Goal: Transaction & Acquisition: Purchase product/service

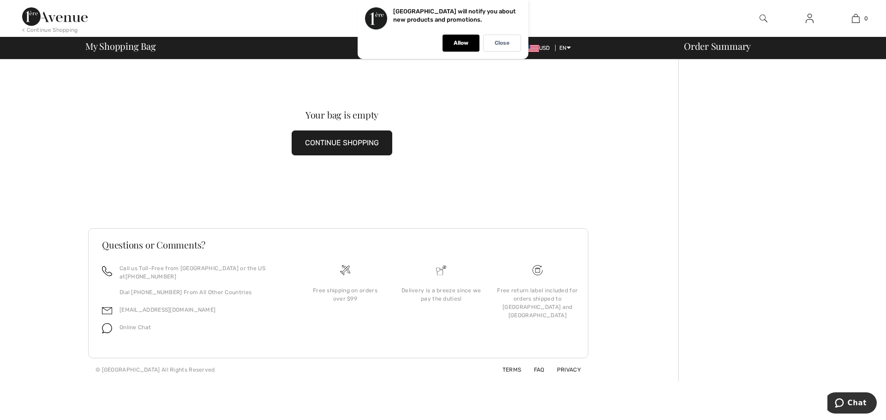
click at [340, 139] on button "CONTINUE SHOPPING" at bounding box center [342, 143] width 101 height 25
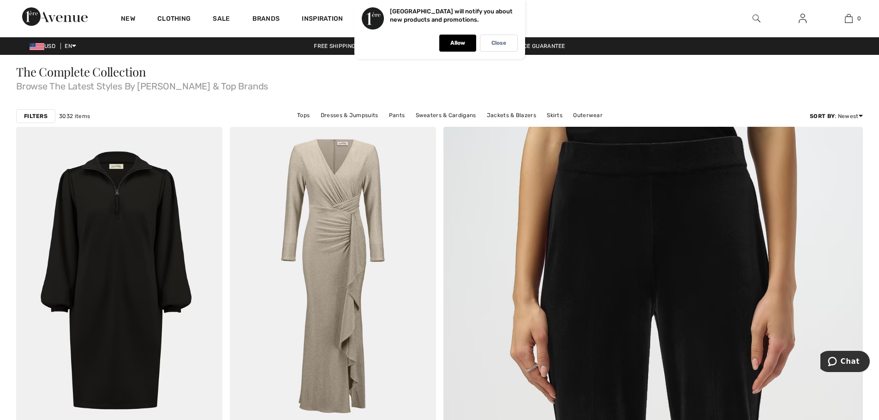
click at [36, 116] on strong "Filters" at bounding box center [36, 116] width 24 height 8
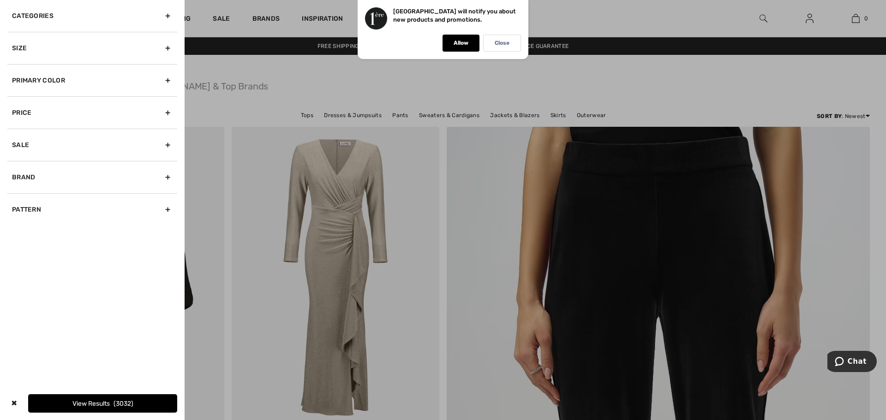
click at [39, 178] on div "Brand" at bounding box center [92, 177] width 170 height 32
click at [17, 196] on input"] "[PERSON_NAME]" at bounding box center [15, 197] width 7 height 7
checkbox input"] "true"
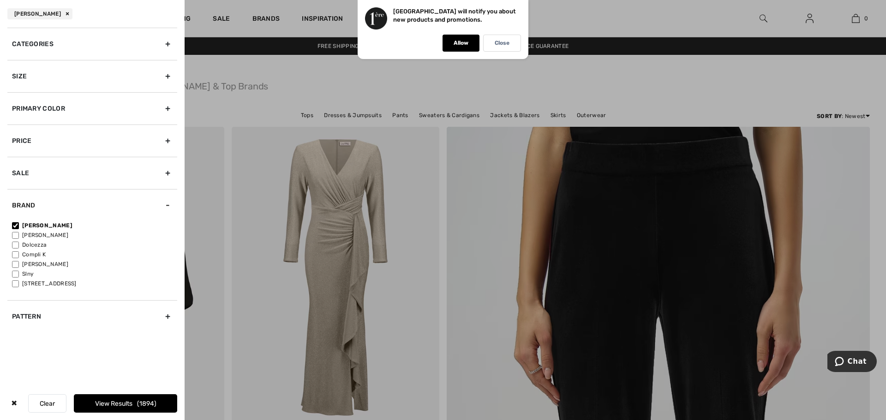
click at [95, 73] on div "Size" at bounding box center [92, 76] width 170 height 32
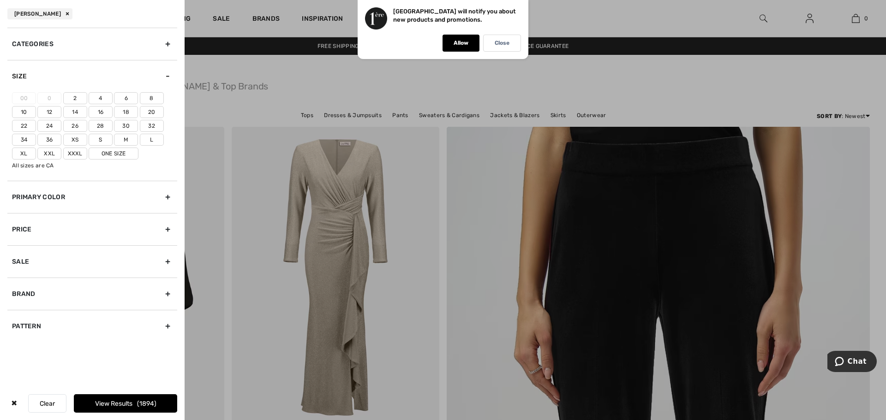
click at [72, 112] on label "14" at bounding box center [75, 112] width 24 height 12
click at [0, 0] on input"] "14" at bounding box center [0, 0] width 0 height 0
click at [153, 139] on label "L" at bounding box center [152, 140] width 24 height 12
click at [0, 0] on input"] "L" at bounding box center [0, 0] width 0 height 0
click at [33, 260] on div "Sale" at bounding box center [92, 261] width 170 height 32
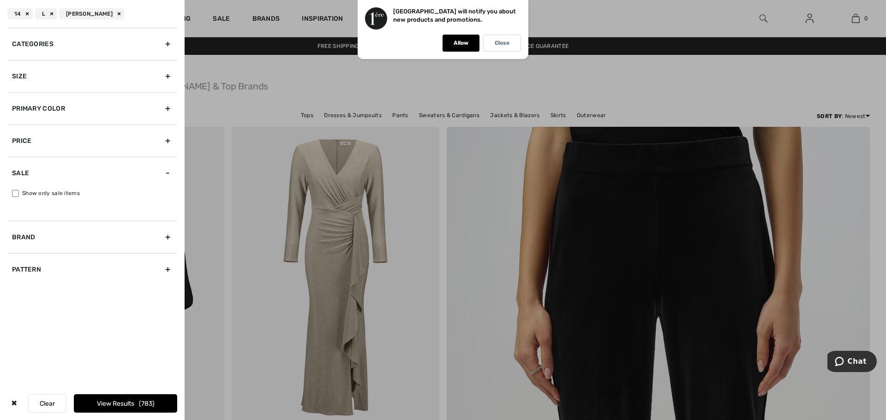
click at [14, 189] on label "Show only sale items" at bounding box center [94, 193] width 165 height 8
click at [14, 190] on input "Show only sale items" at bounding box center [15, 193] width 7 height 7
checkbox input "true"
click at [172, 45] on div "Categories" at bounding box center [92, 44] width 170 height 32
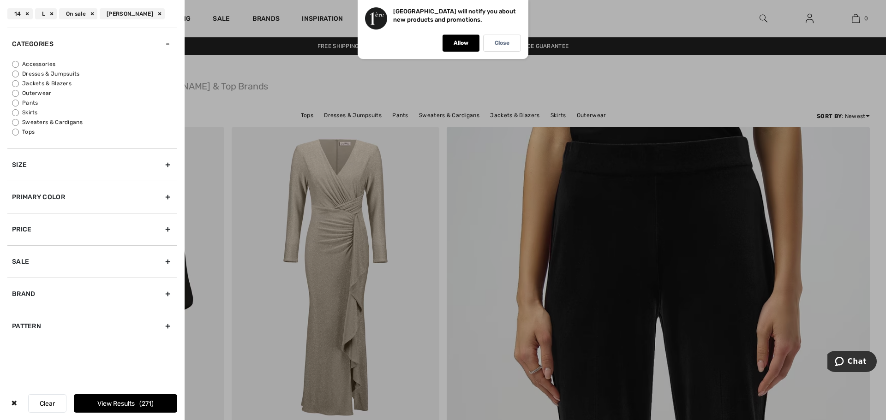
click at [13, 129] on input "Tops" at bounding box center [15, 132] width 7 height 7
radio input "true"
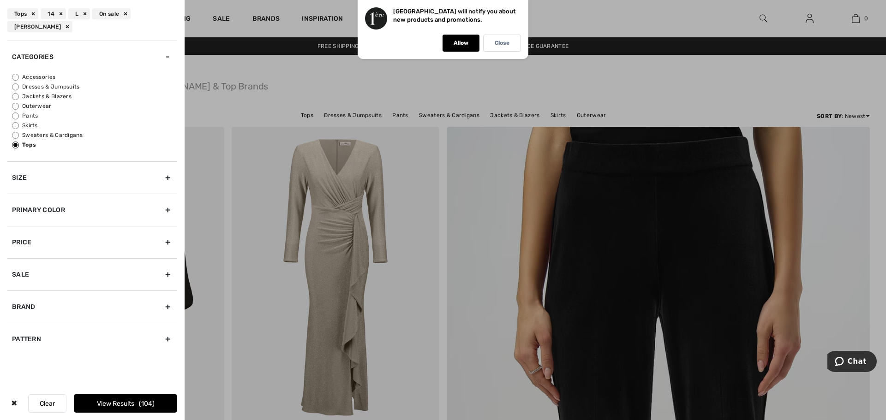
click at [124, 399] on button "View Results 104" at bounding box center [125, 403] width 103 height 18
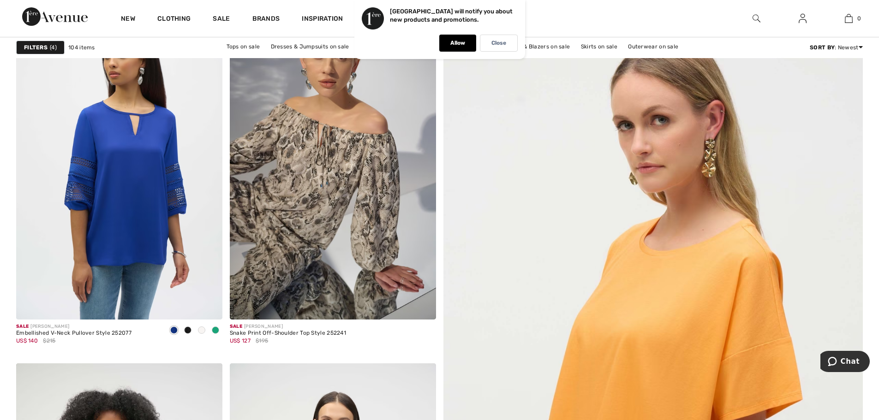
scroll to position [138, 0]
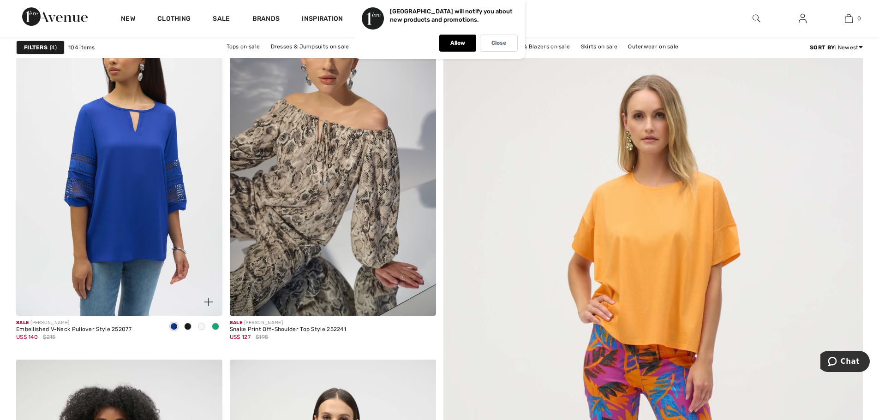
click at [217, 326] on span at bounding box center [215, 326] width 7 height 7
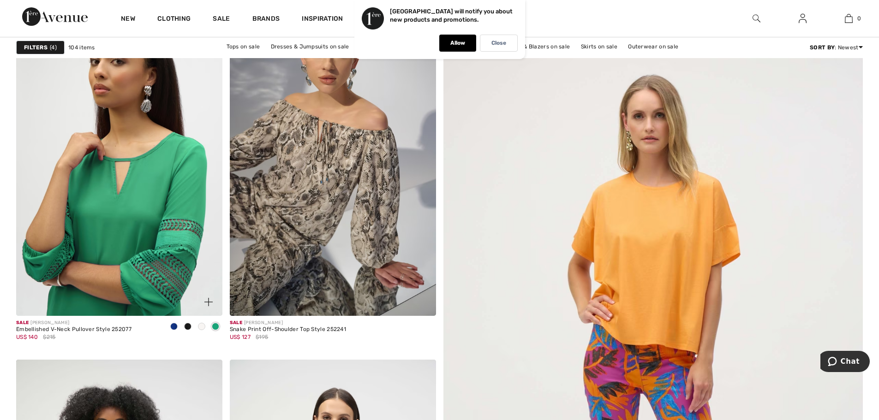
click at [58, 321] on div "Sale JOSEPH RIBKOFF" at bounding box center [73, 323] width 115 height 7
click at [63, 331] on div "Embellished V-Neck Pullover Style 252077" at bounding box center [73, 330] width 115 height 6
click at [106, 336] on div "US$ 140 $215" at bounding box center [73, 337] width 115 height 8
drag, startPoint x: 106, startPoint y: 336, endPoint x: 106, endPoint y: 329, distance: 6.9
click at [106, 335] on div "US$ 140 $215" at bounding box center [73, 337] width 115 height 8
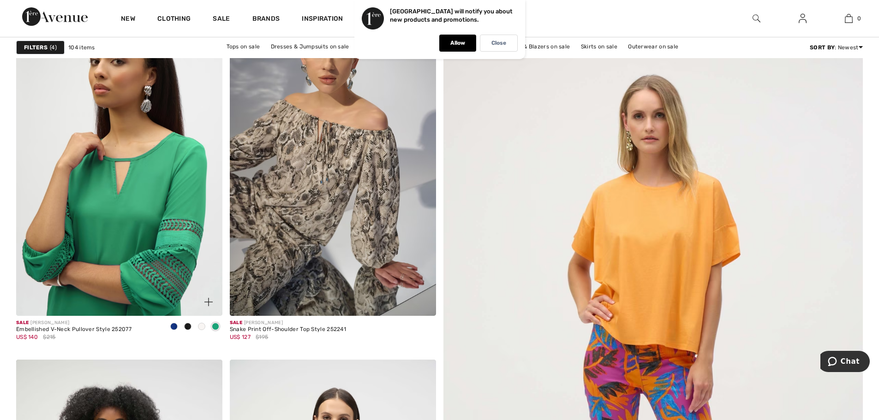
click at [106, 328] on div "Embellished V-Neck Pullover Style 252077" at bounding box center [73, 330] width 115 height 6
click at [500, 44] on p "Close" at bounding box center [498, 43] width 15 height 7
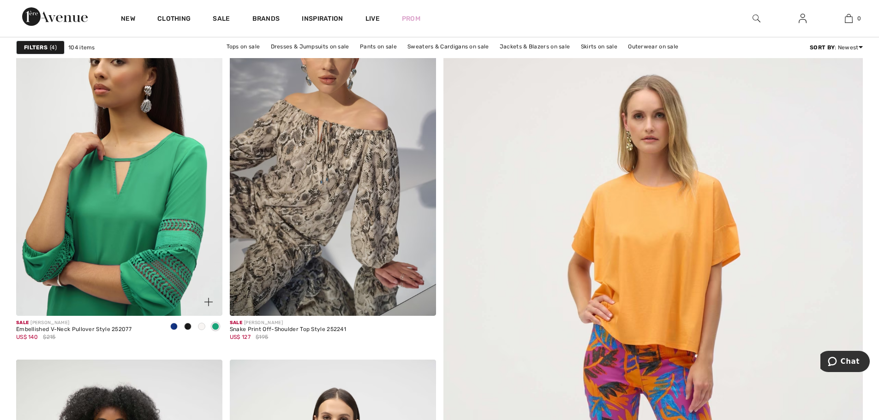
click at [59, 320] on div "Sale JOSEPH RIBKOFF" at bounding box center [73, 323] width 115 height 7
drag, startPoint x: 62, startPoint y: 328, endPoint x: 65, endPoint y: 314, distance: 15.0
click at [63, 328] on div "Sale JOSEPH RIBKOFF Embellished V-Neck Pullover Style 252077 US$ 140 $215" at bounding box center [73, 334] width 115 height 29
click at [133, 229] on img at bounding box center [119, 161] width 206 height 309
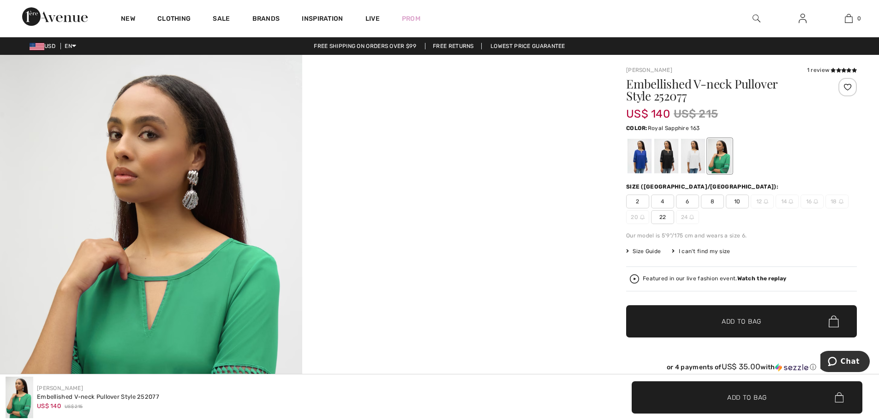
click at [642, 166] on div at bounding box center [639, 156] width 24 height 35
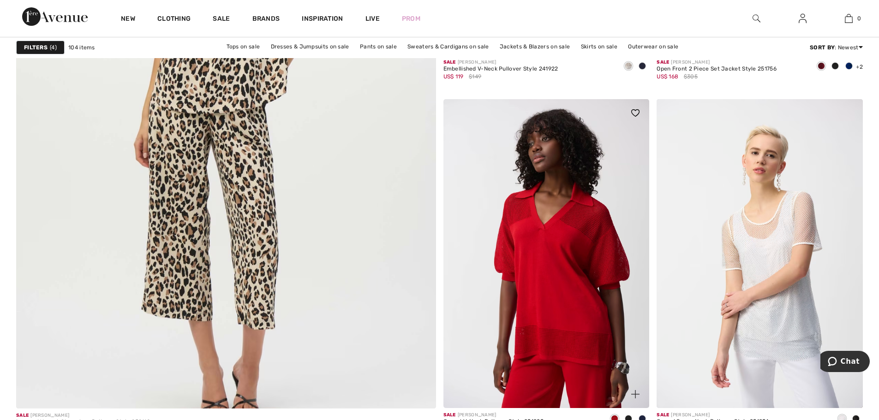
scroll to position [3229, 0]
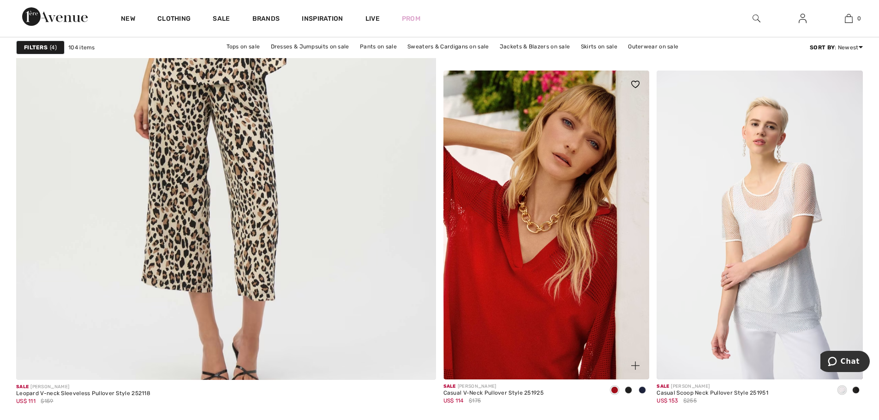
click at [625, 392] on span at bounding box center [628, 390] width 7 height 7
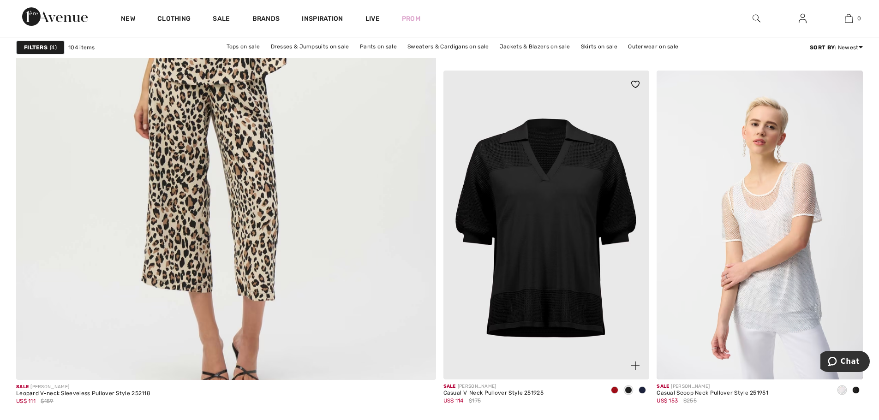
click at [644, 392] on span at bounding box center [641, 390] width 7 height 7
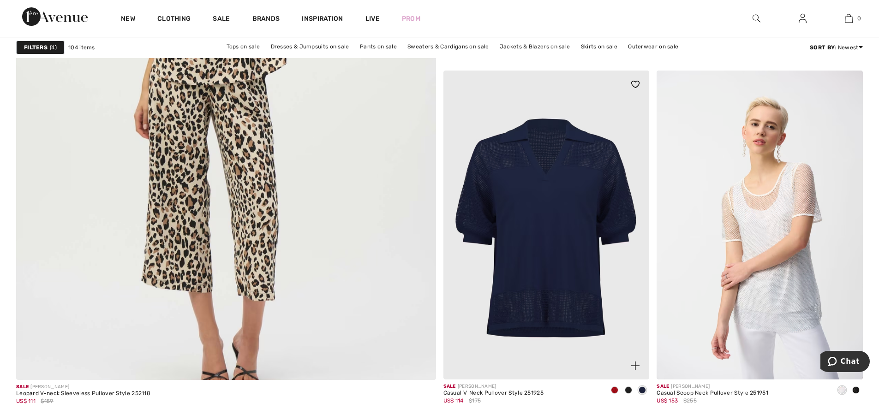
click at [610, 389] on div at bounding box center [614, 390] width 14 height 15
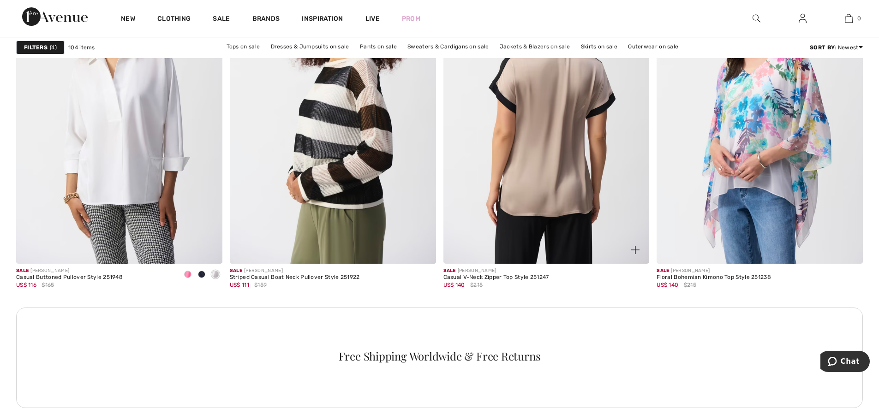
scroll to position [4059, 0]
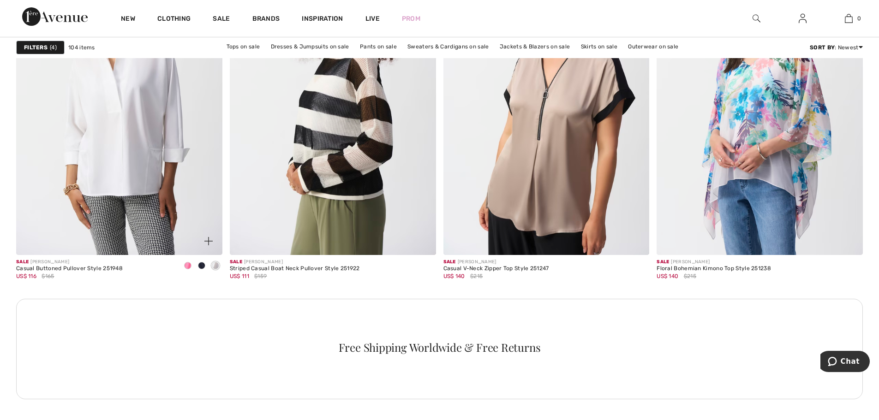
click at [189, 266] on span at bounding box center [187, 265] width 7 height 7
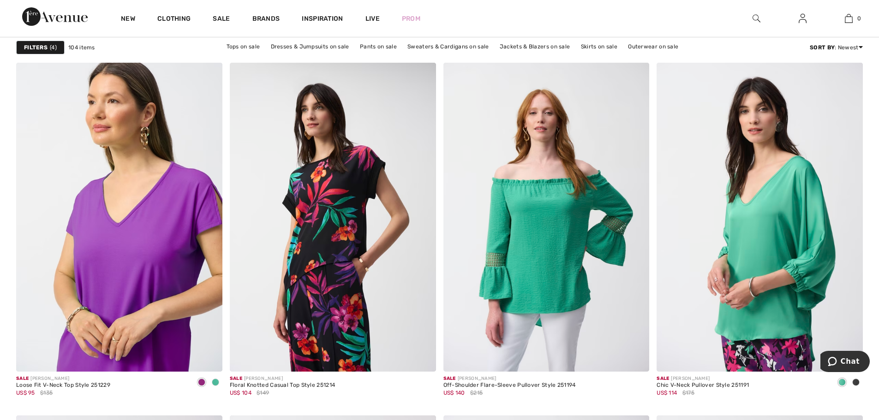
scroll to position [4428, 0]
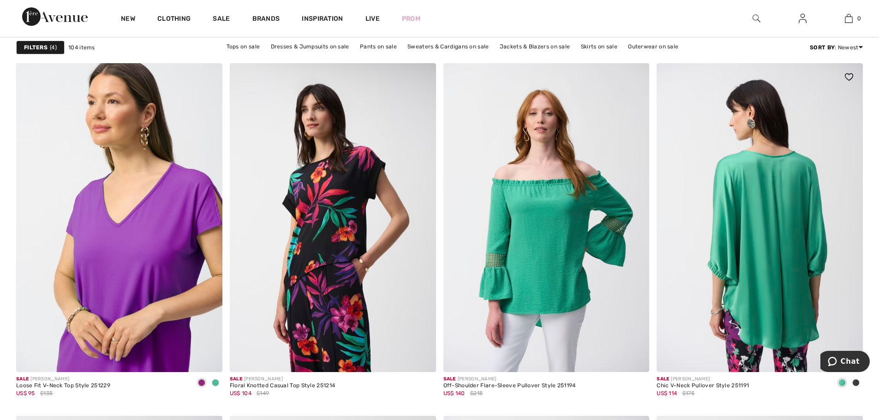
click at [747, 303] on img at bounding box center [759, 217] width 206 height 309
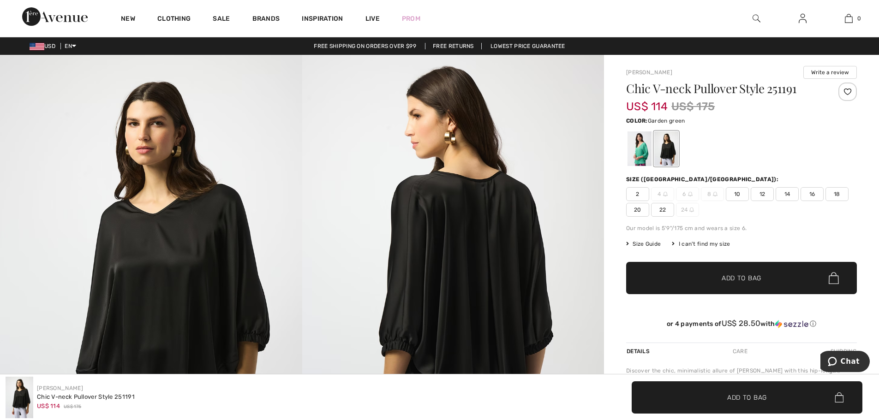
click at [639, 148] on div at bounding box center [639, 148] width 24 height 35
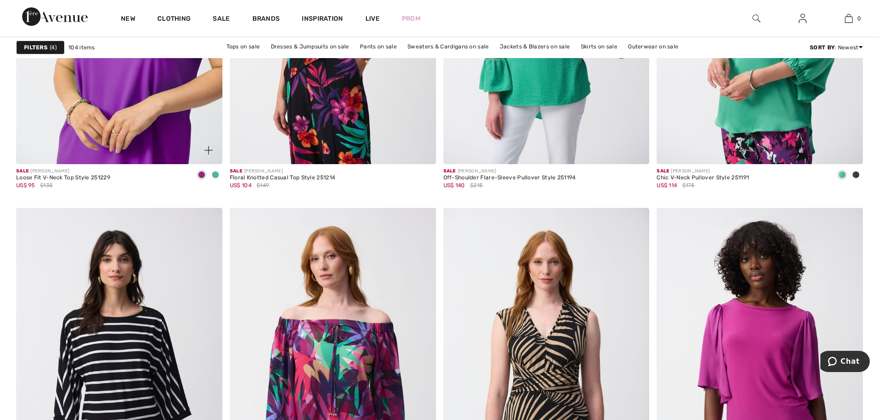
scroll to position [4474, 0]
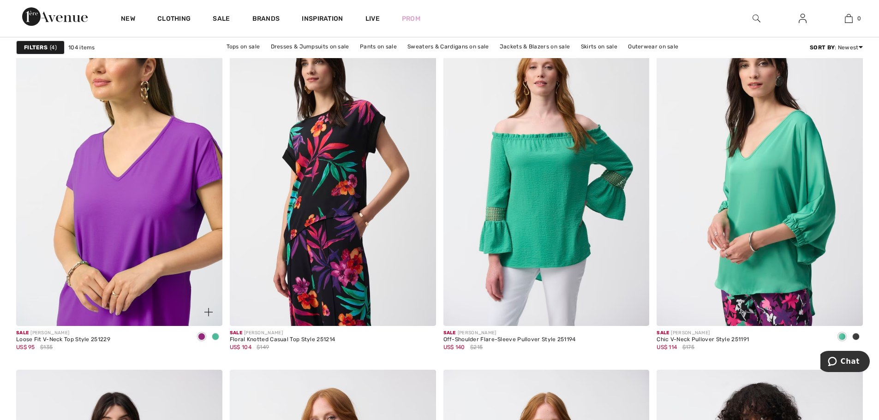
click at [222, 338] on div at bounding box center [215, 337] width 14 height 15
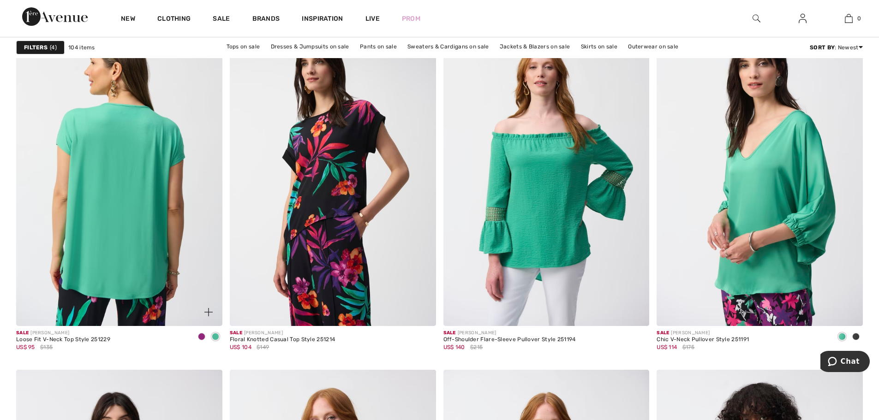
click at [96, 234] on img at bounding box center [119, 171] width 206 height 309
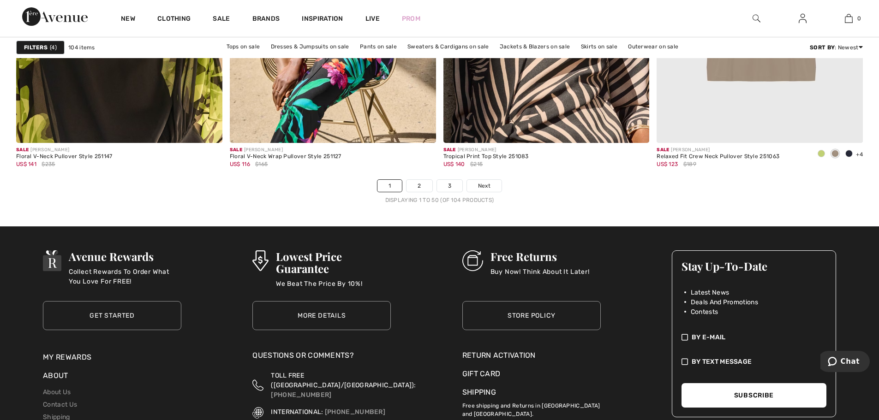
scroll to position [5351, 0]
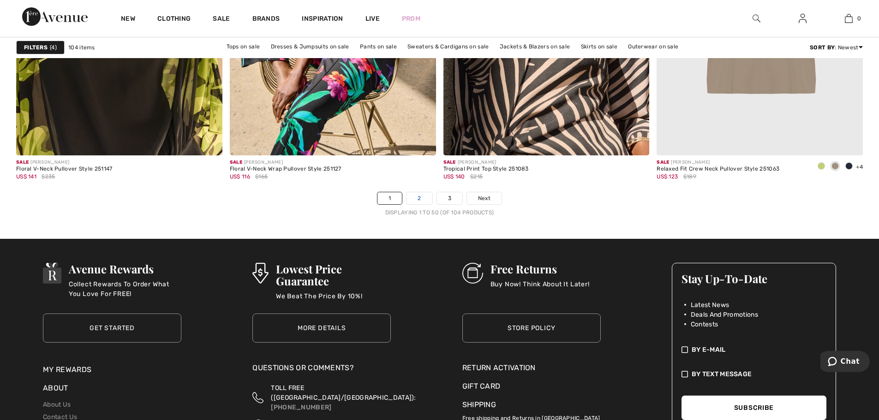
click at [417, 197] on link "2" at bounding box center [418, 198] width 25 height 12
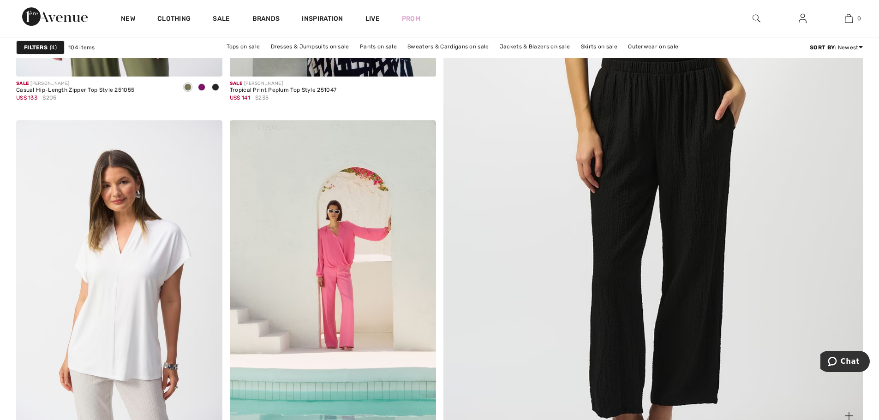
scroll to position [277, 0]
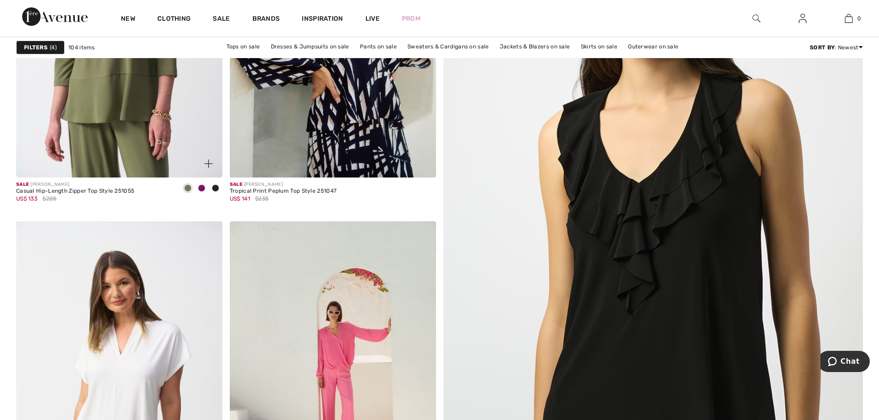
click at [201, 186] on span at bounding box center [201, 188] width 7 height 7
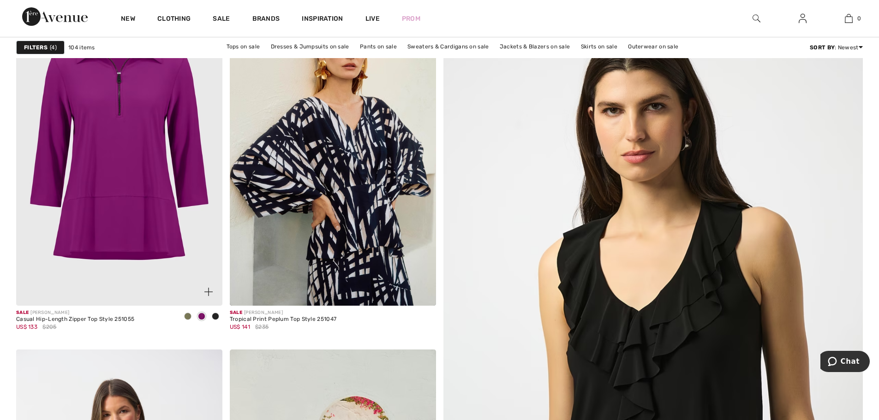
scroll to position [138, 0]
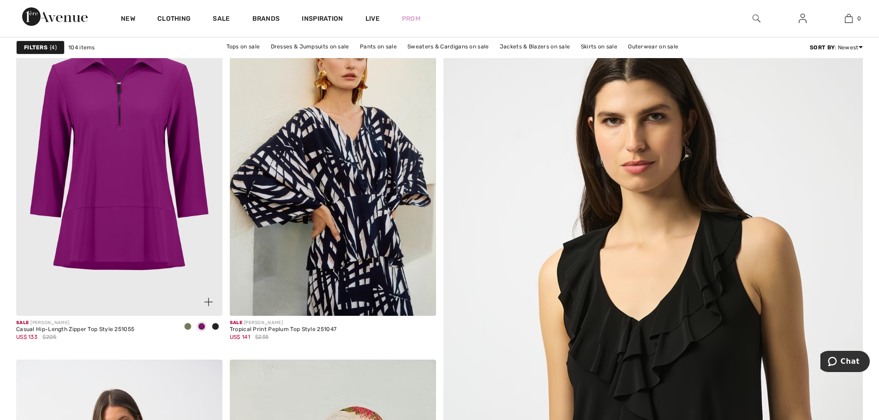
click at [208, 305] on img at bounding box center [208, 302] width 8 height 8
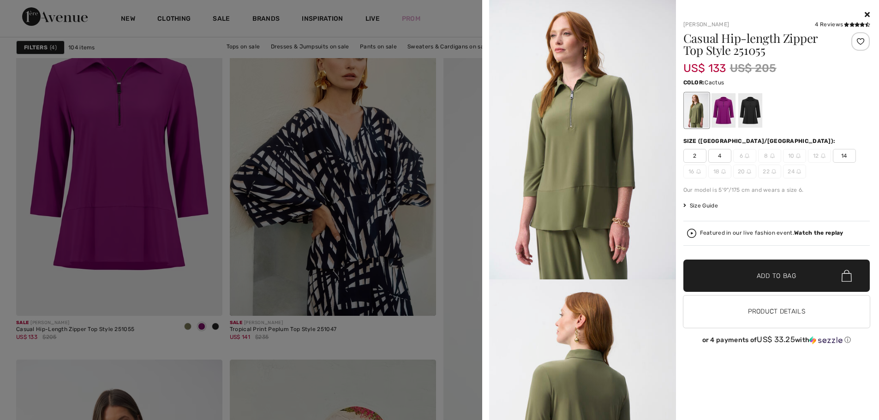
click at [137, 208] on div at bounding box center [439, 210] width 879 height 420
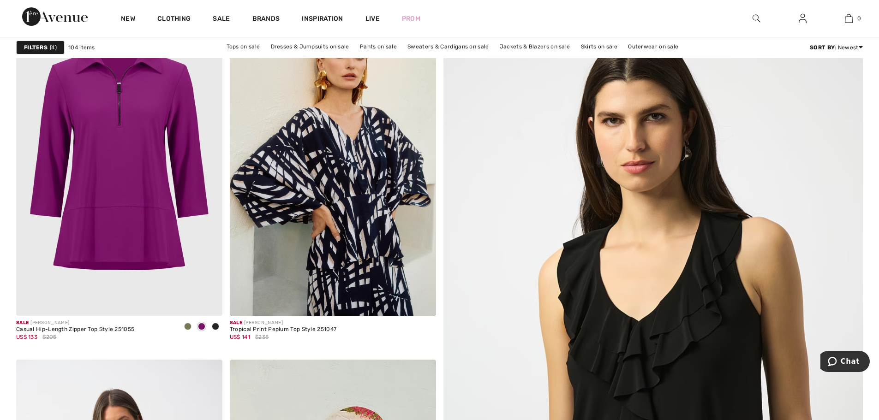
click at [137, 208] on div at bounding box center [439, 210] width 879 height 420
click at [120, 191] on img at bounding box center [119, 161] width 206 height 309
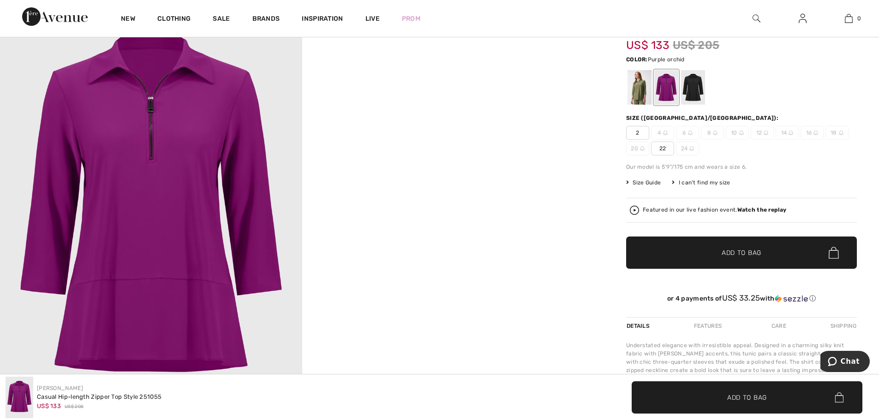
scroll to position [46, 0]
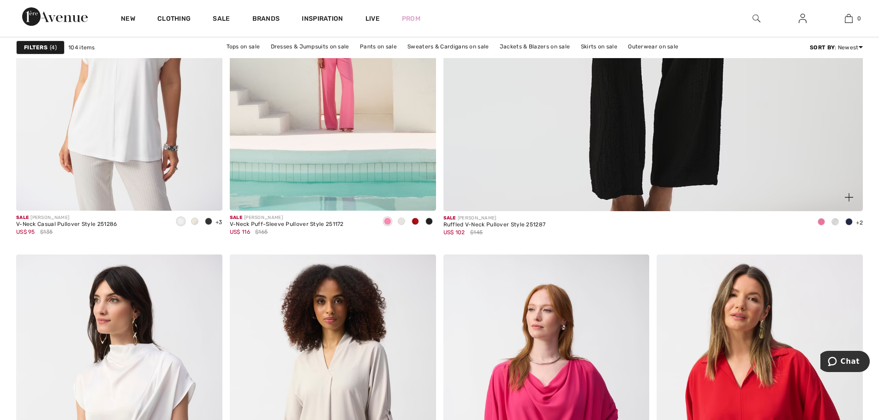
scroll to position [600, 0]
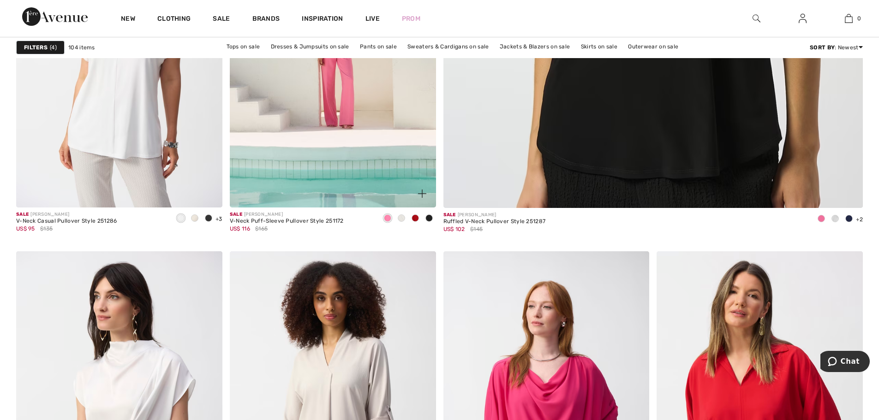
click at [429, 220] on span at bounding box center [428, 217] width 7 height 7
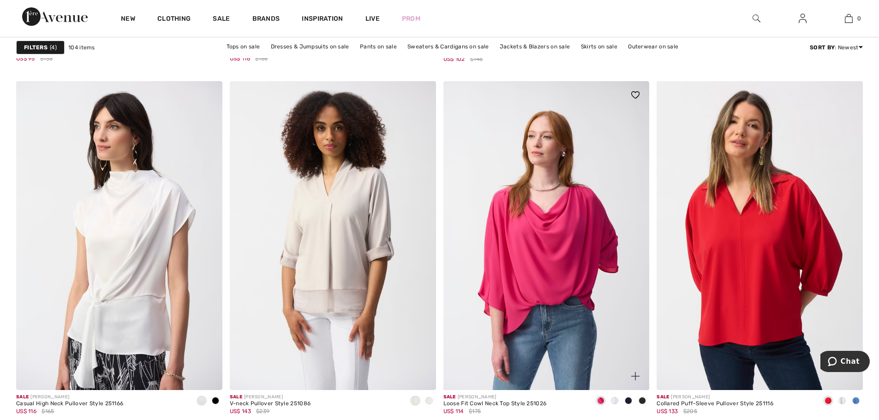
scroll to position [784, 0]
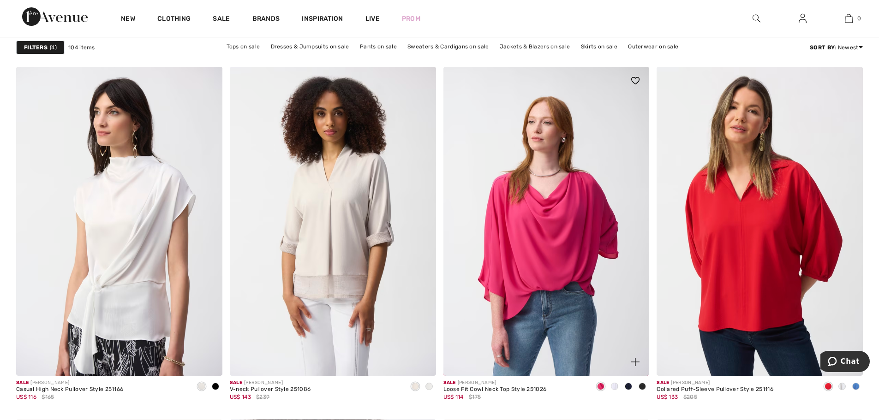
click at [627, 387] on span at bounding box center [628, 386] width 7 height 7
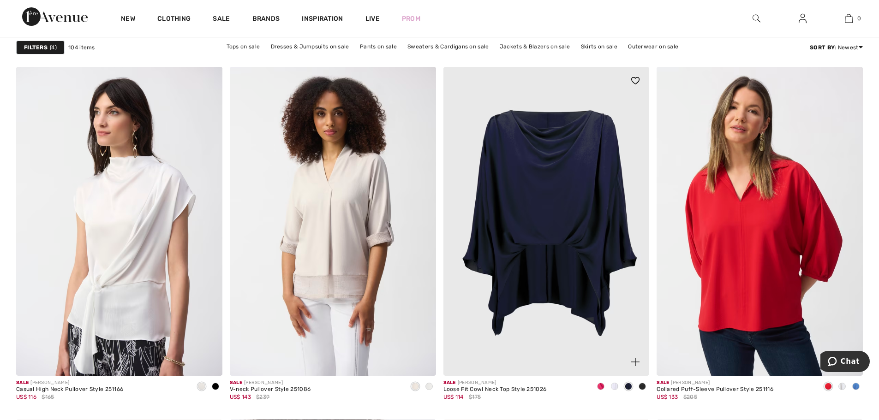
click at [597, 386] on span at bounding box center [600, 386] width 7 height 7
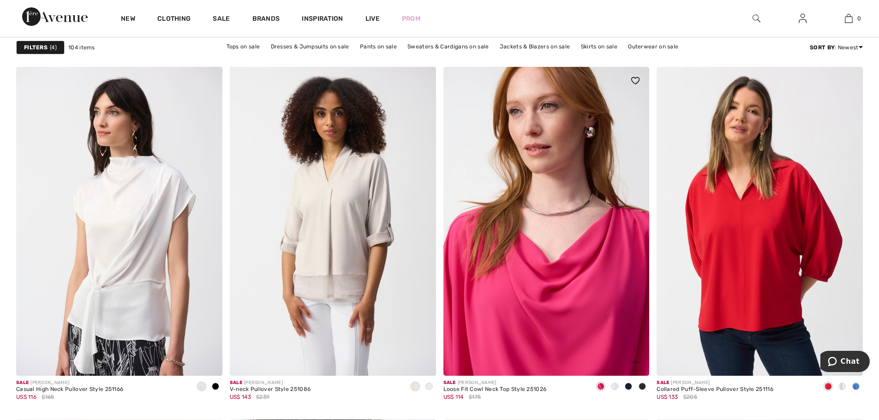
click at [554, 320] on img at bounding box center [546, 221] width 206 height 309
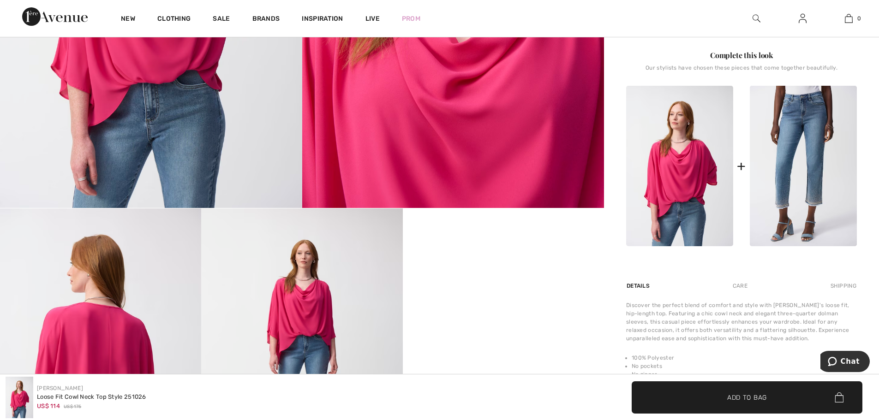
scroll to position [231, 0]
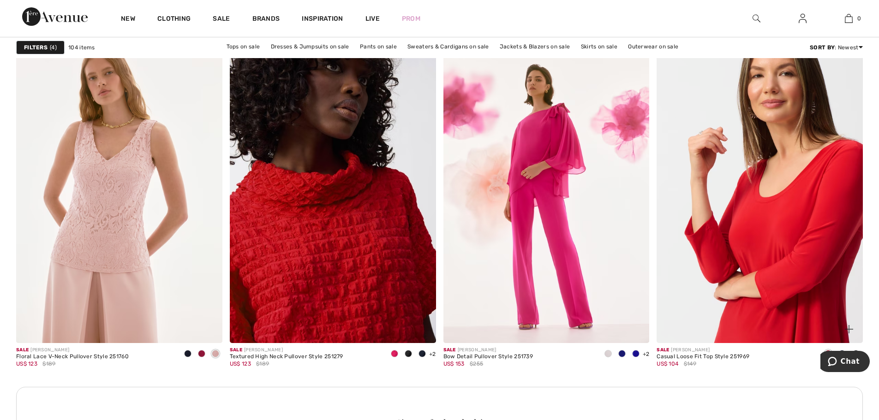
scroll to position [1154, 0]
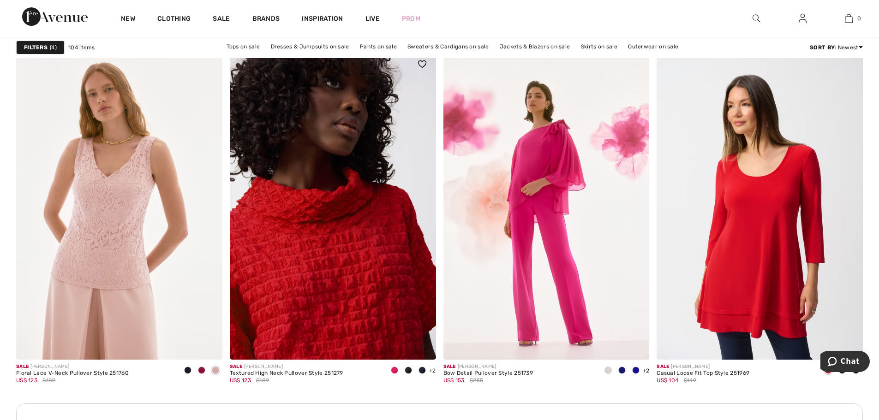
click at [407, 370] on span at bounding box center [408, 370] width 7 height 7
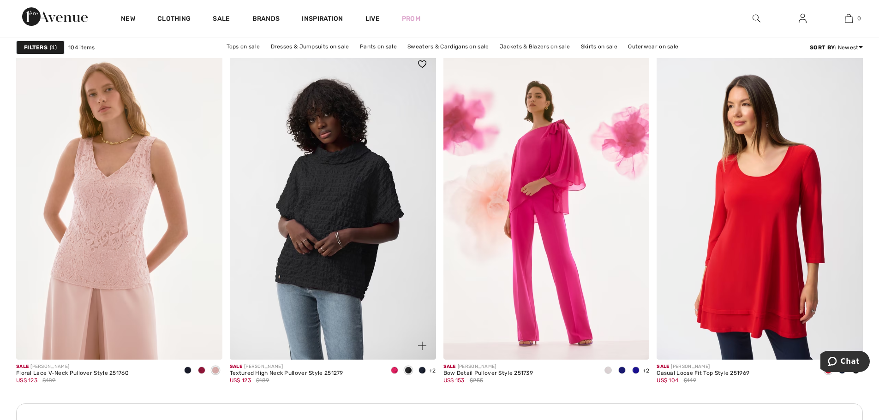
click at [393, 369] on span at bounding box center [394, 370] width 7 height 7
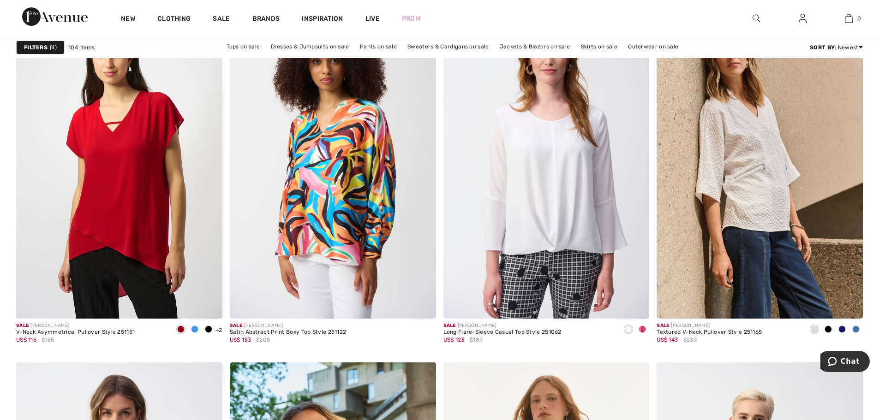
scroll to position [1753, 0]
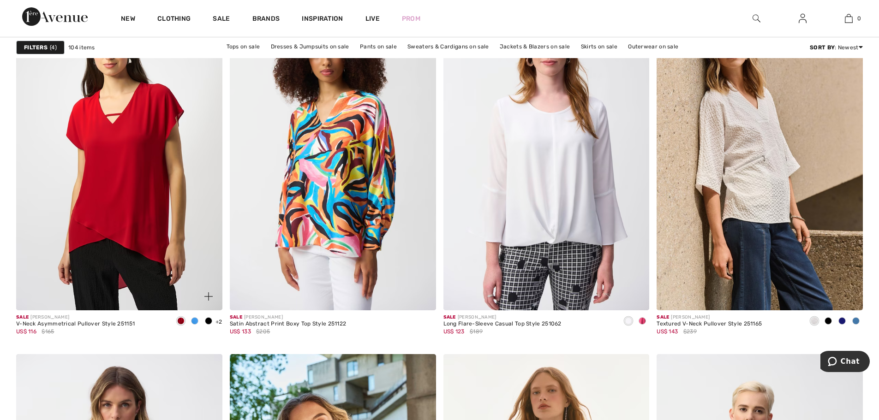
click at [195, 322] on span at bounding box center [194, 320] width 7 height 7
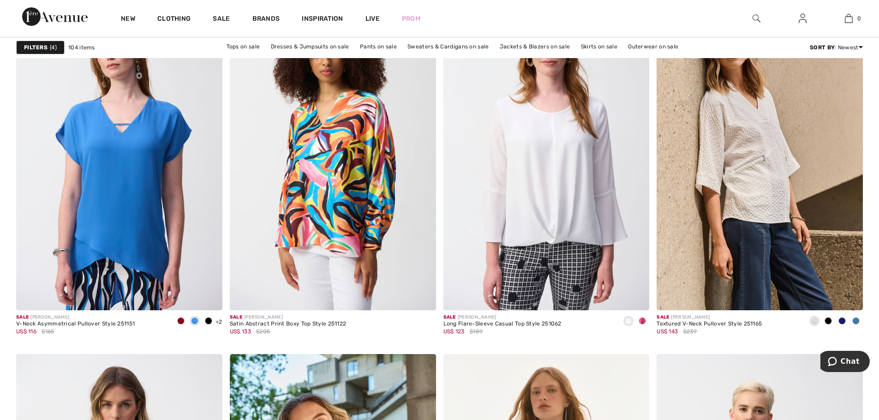
click at [855, 320] on span at bounding box center [855, 320] width 7 height 7
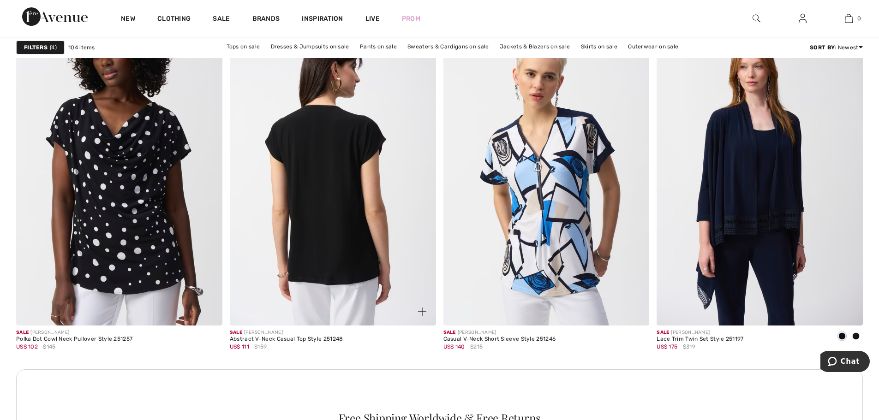
scroll to position [2445, 0]
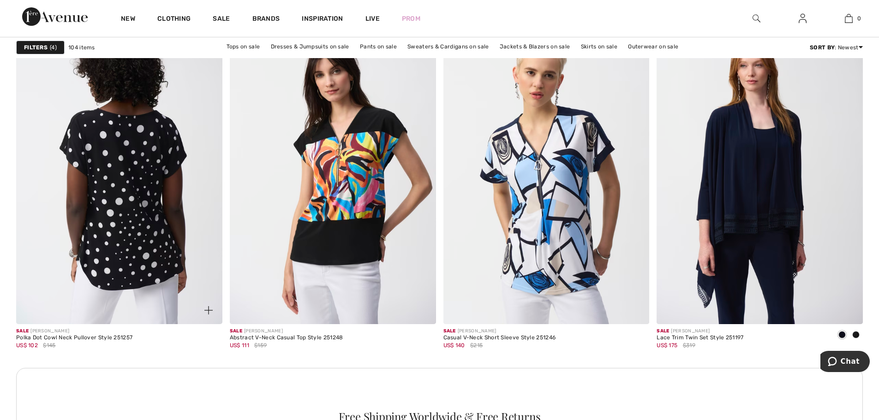
click at [135, 208] on img at bounding box center [119, 169] width 206 height 309
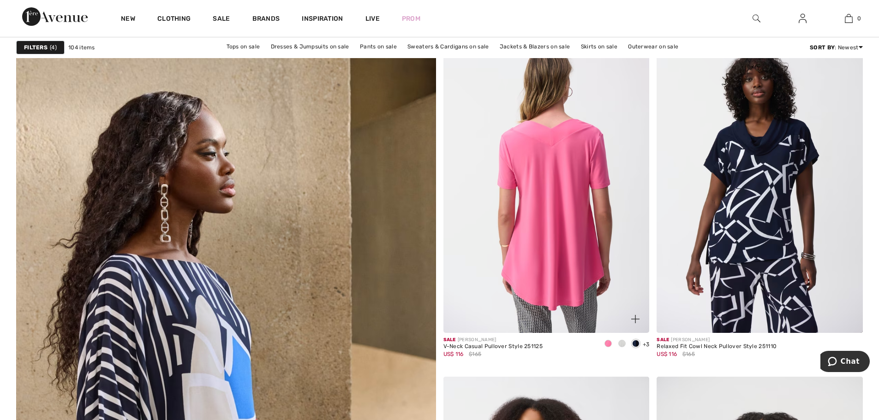
scroll to position [2906, 0]
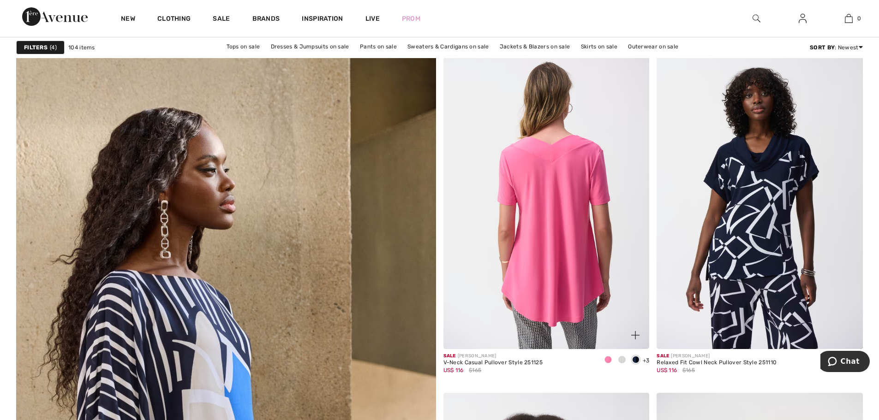
click at [547, 255] on img at bounding box center [546, 194] width 206 height 309
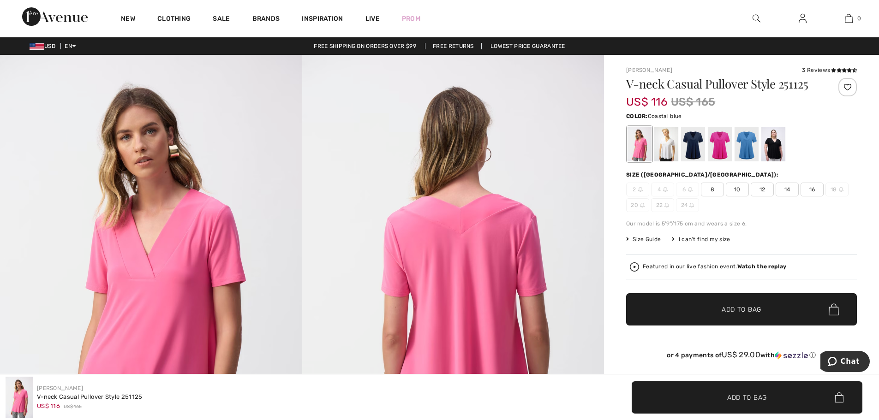
click at [736, 154] on div at bounding box center [746, 144] width 24 height 35
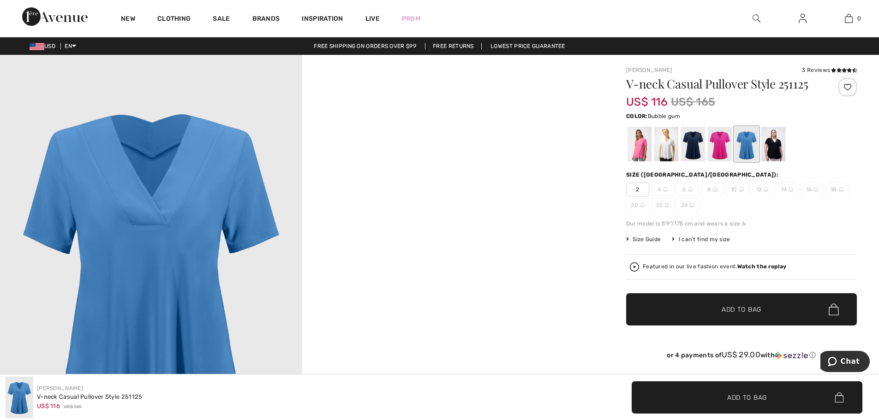
click at [638, 146] on div at bounding box center [639, 144] width 24 height 35
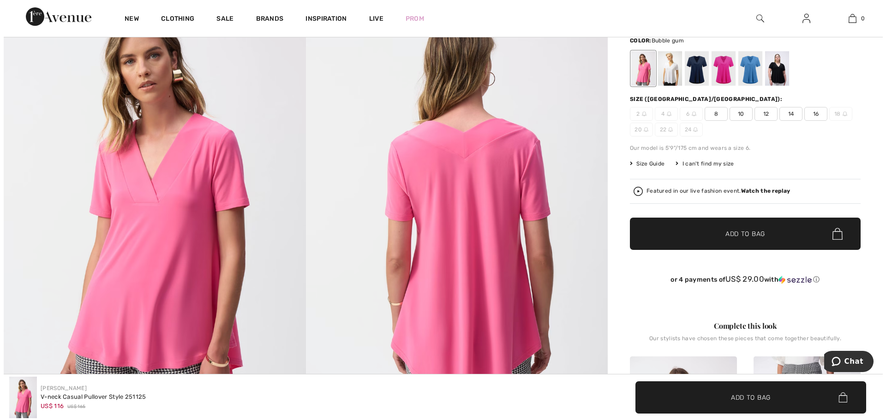
scroll to position [92, 0]
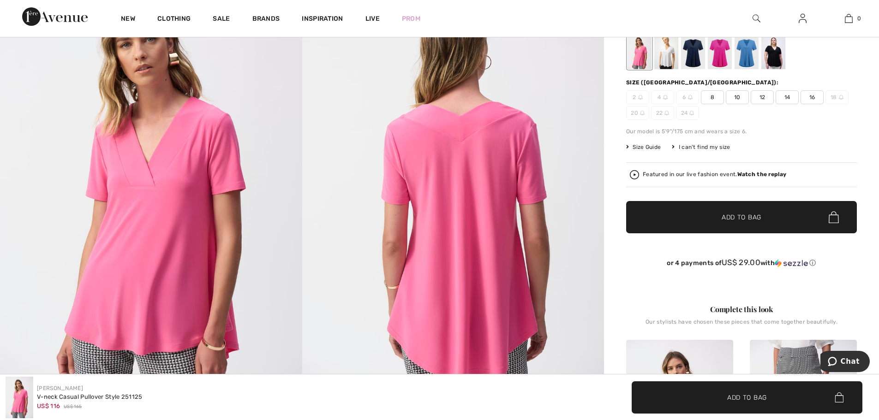
drag, startPoint x: 521, startPoint y: 6, endPoint x: 93, endPoint y: 129, distance: 445.6
click at [93, 129] on img at bounding box center [151, 189] width 302 height 453
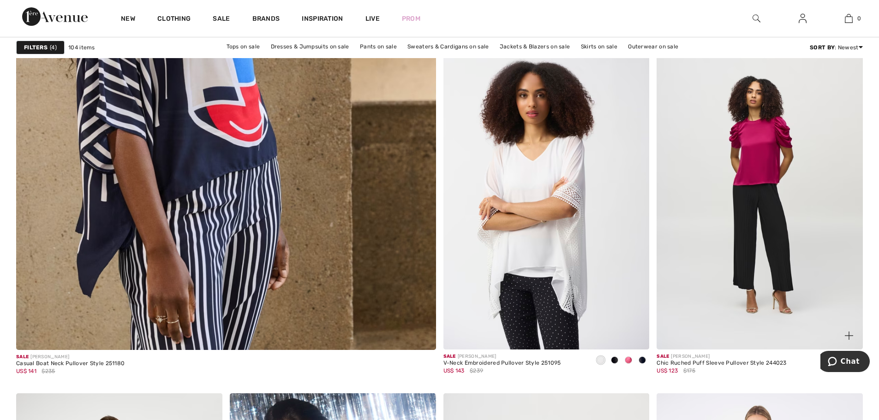
scroll to position [3275, 0]
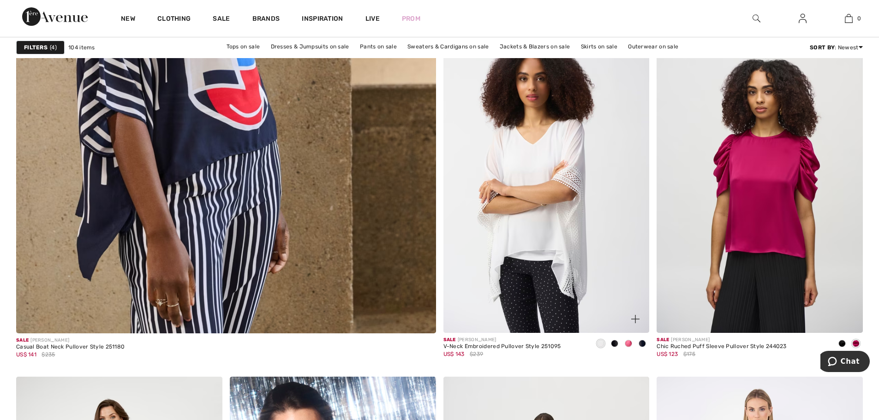
click at [629, 344] on span at bounding box center [628, 343] width 7 height 7
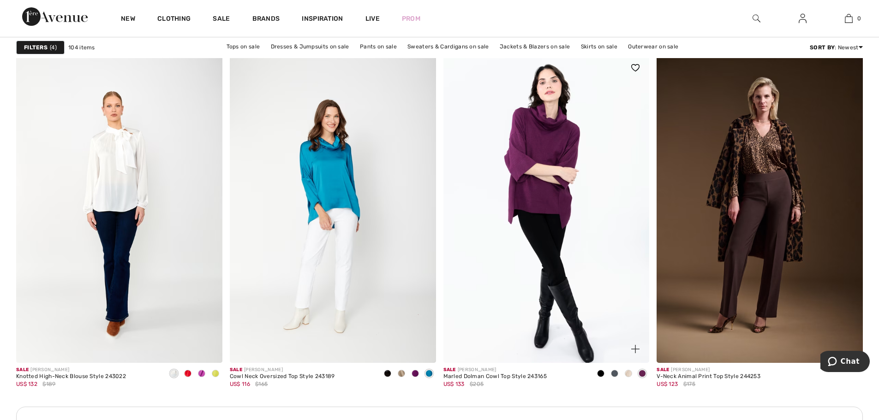
scroll to position [3967, 0]
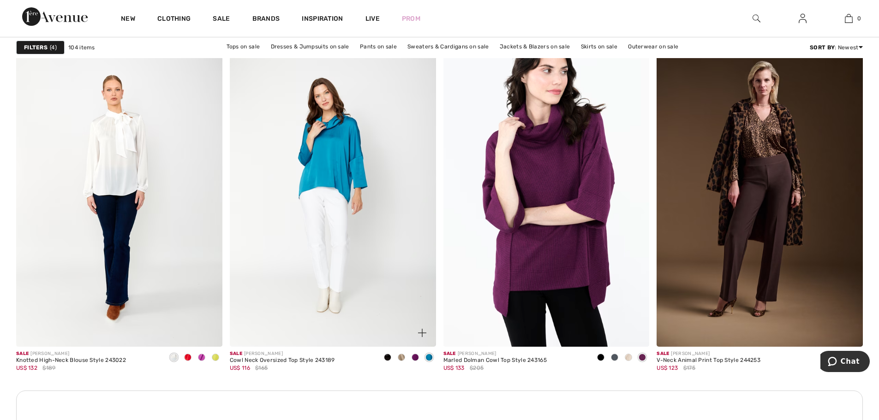
click at [330, 183] on img at bounding box center [333, 192] width 206 height 309
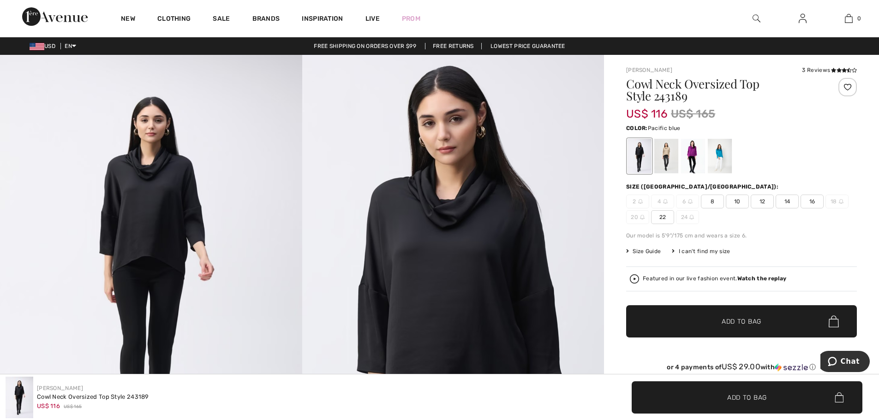
click at [723, 152] on div at bounding box center [720, 156] width 24 height 35
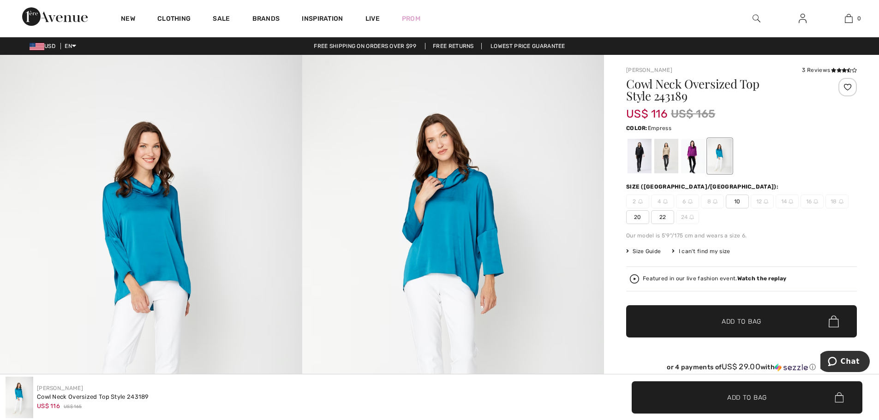
click at [690, 155] on div at bounding box center [693, 156] width 24 height 35
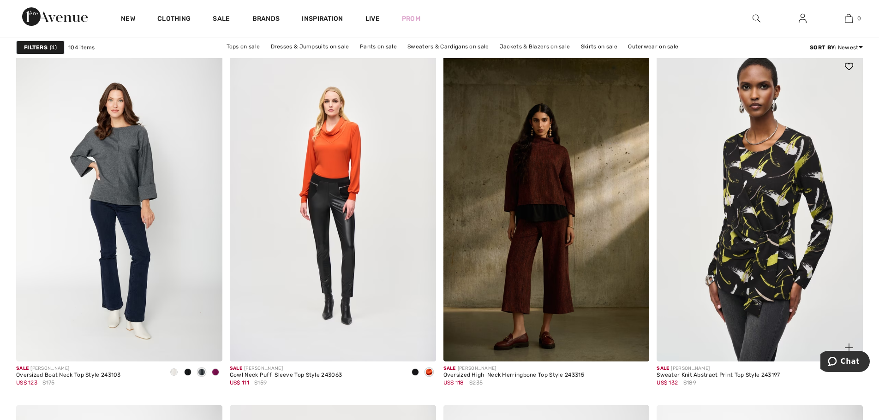
scroll to position [4475, 0]
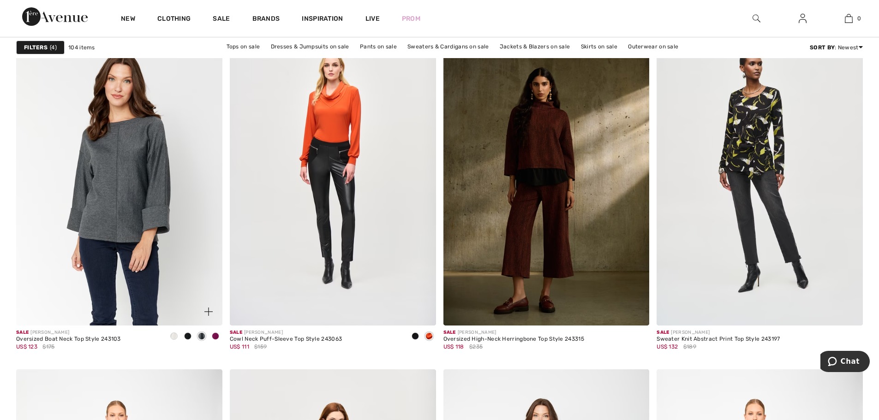
click at [132, 194] on img at bounding box center [119, 171] width 206 height 309
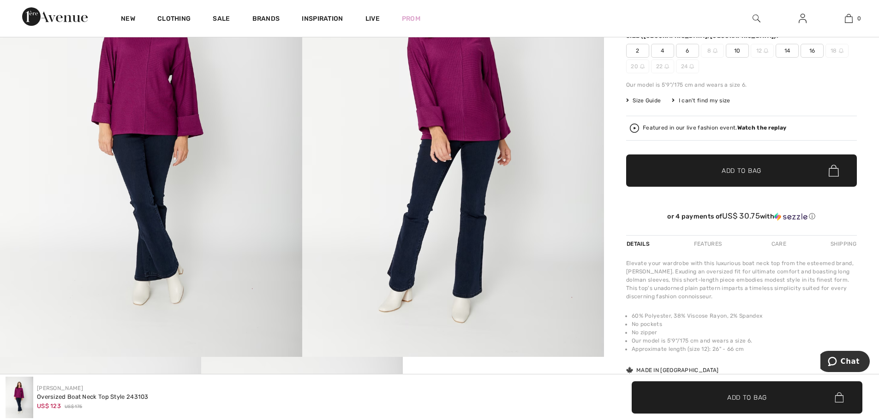
scroll to position [138, 0]
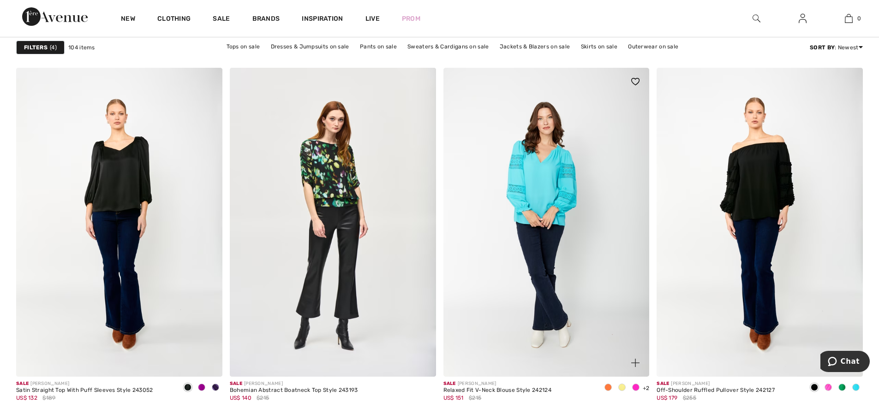
scroll to position [4798, 0]
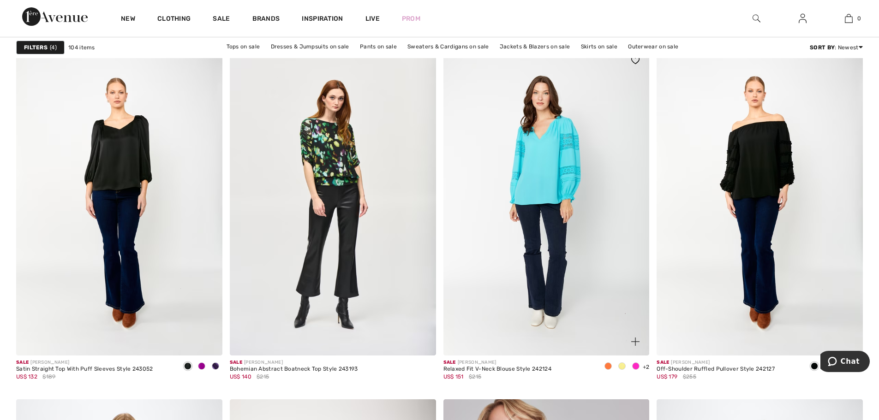
click at [634, 368] on span at bounding box center [635, 366] width 7 height 7
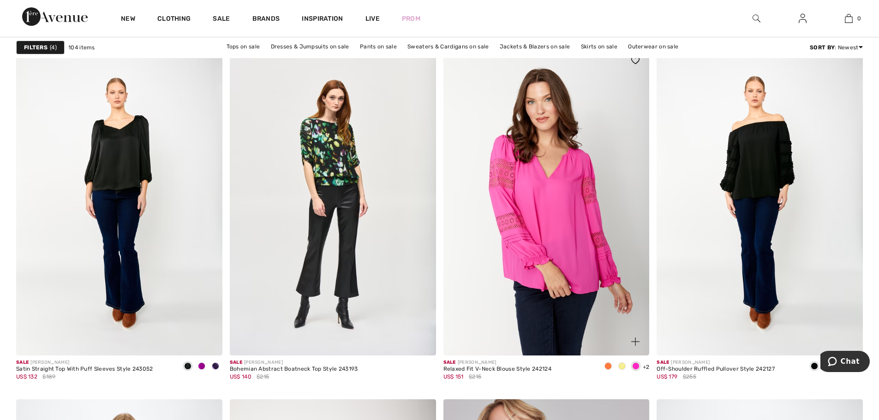
click at [545, 227] on img at bounding box center [546, 201] width 206 height 309
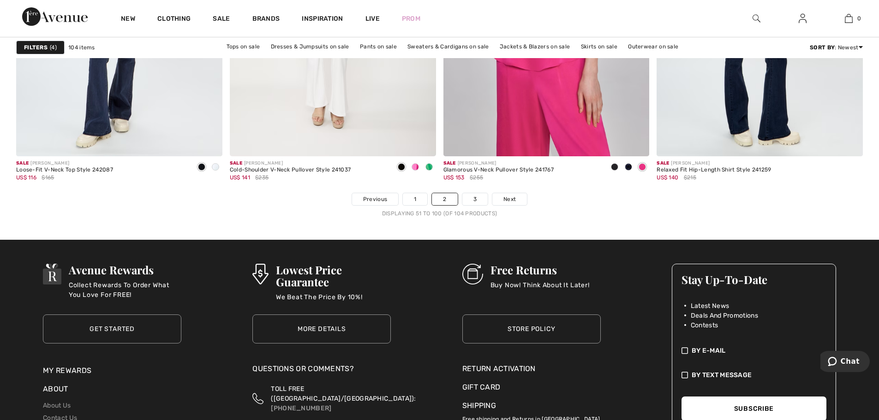
scroll to position [5351, 0]
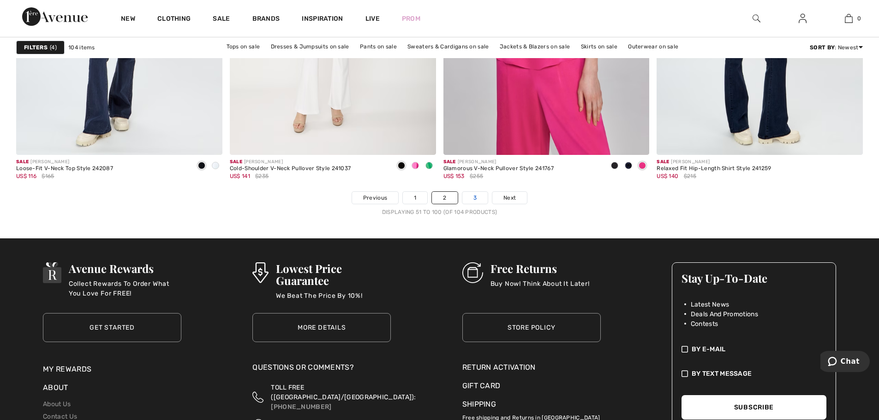
click at [478, 196] on link "3" at bounding box center [474, 198] width 25 height 12
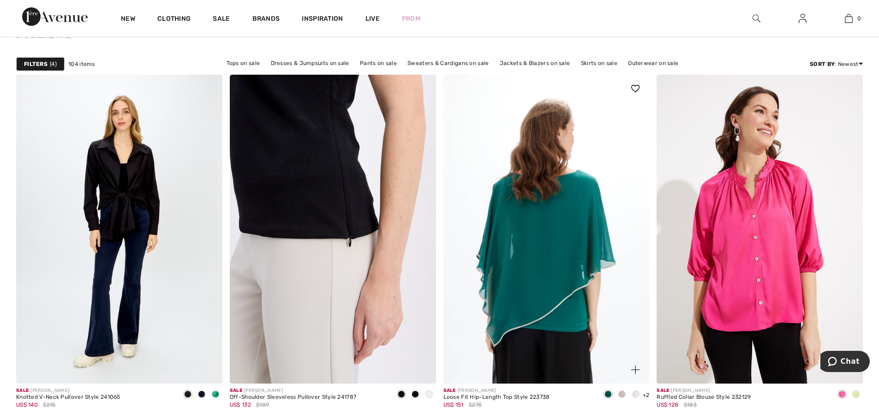
scroll to position [138, 0]
